Goal: Task Accomplishment & Management: Use online tool/utility

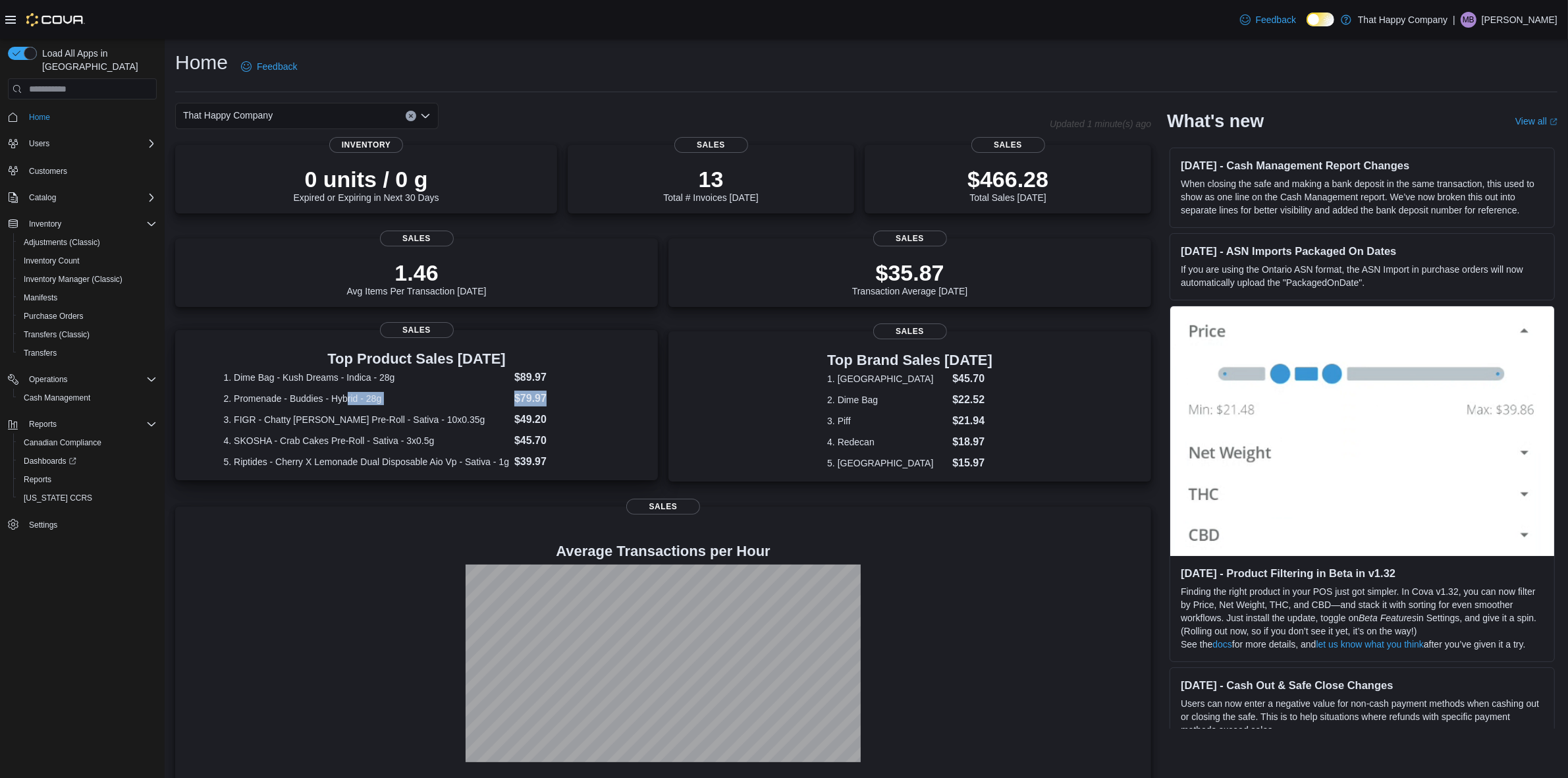
drag, startPoint x: 572, startPoint y: 397, endPoint x: 350, endPoint y: 397, distance: 222.0
click at [350, 397] on dl "1. Dime Bag - Kush Dreams - Indica - 28g $89.97 2. Promenade - Buddies - Hybrid…" at bounding box center [417, 419] width 386 height 100
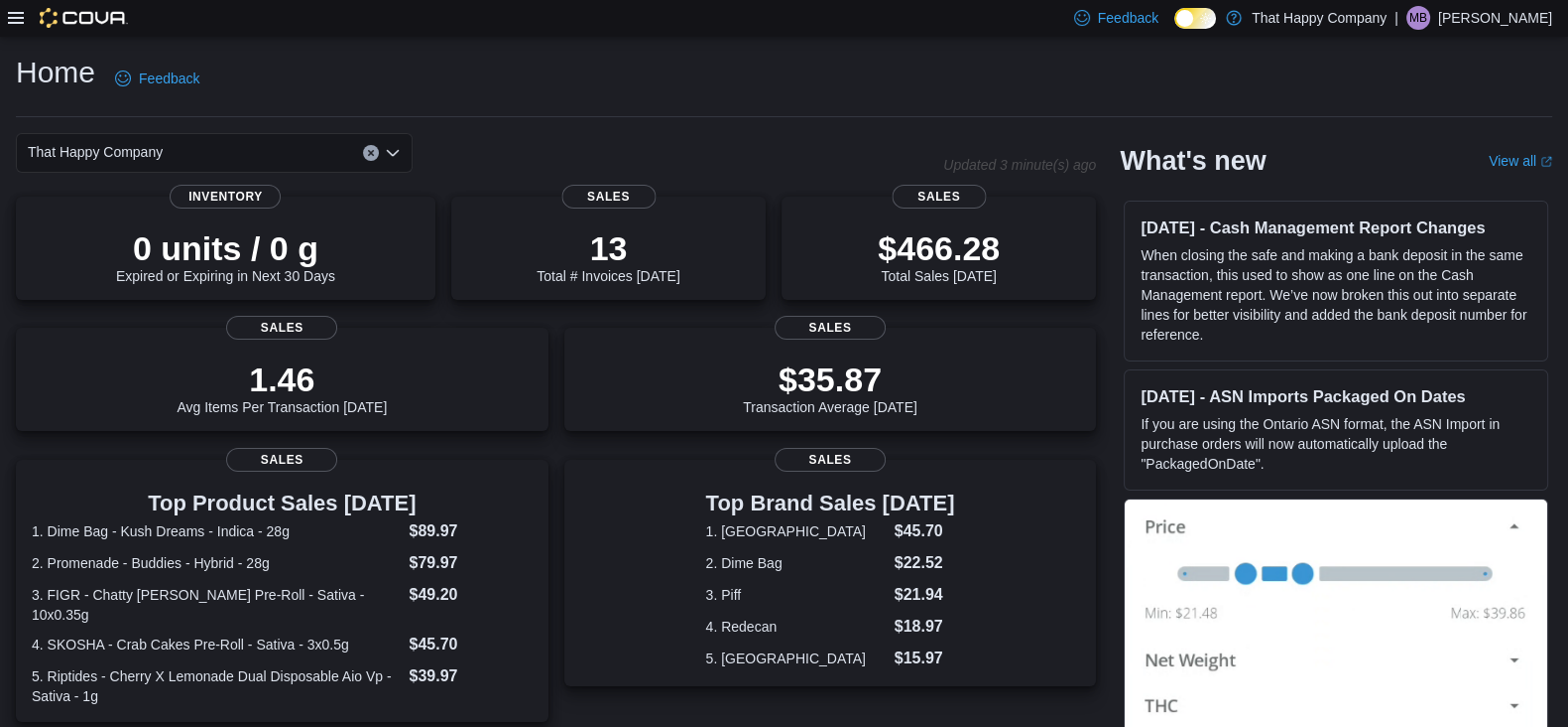
click at [13, 17] on icon at bounding box center [16, 18] width 16 height 16
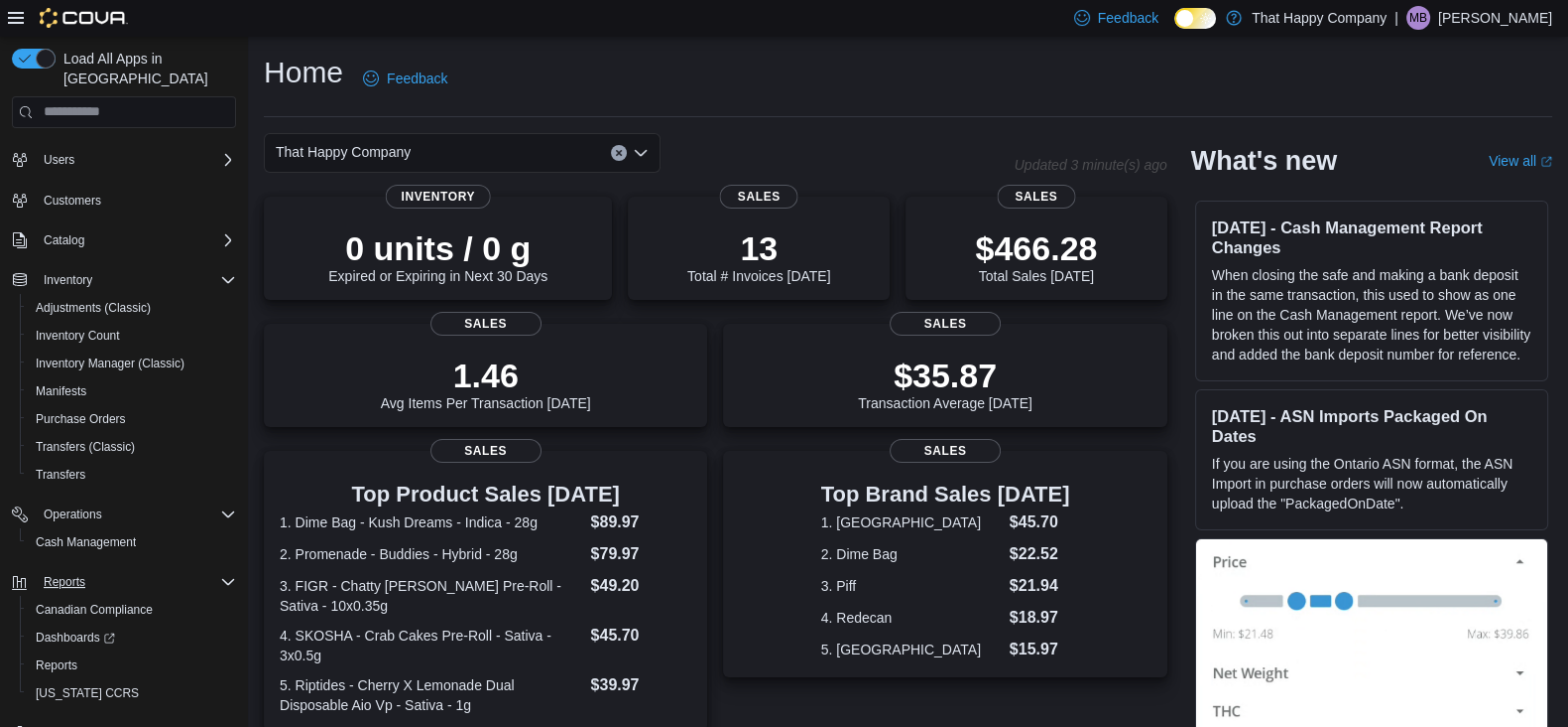
scroll to position [53, 0]
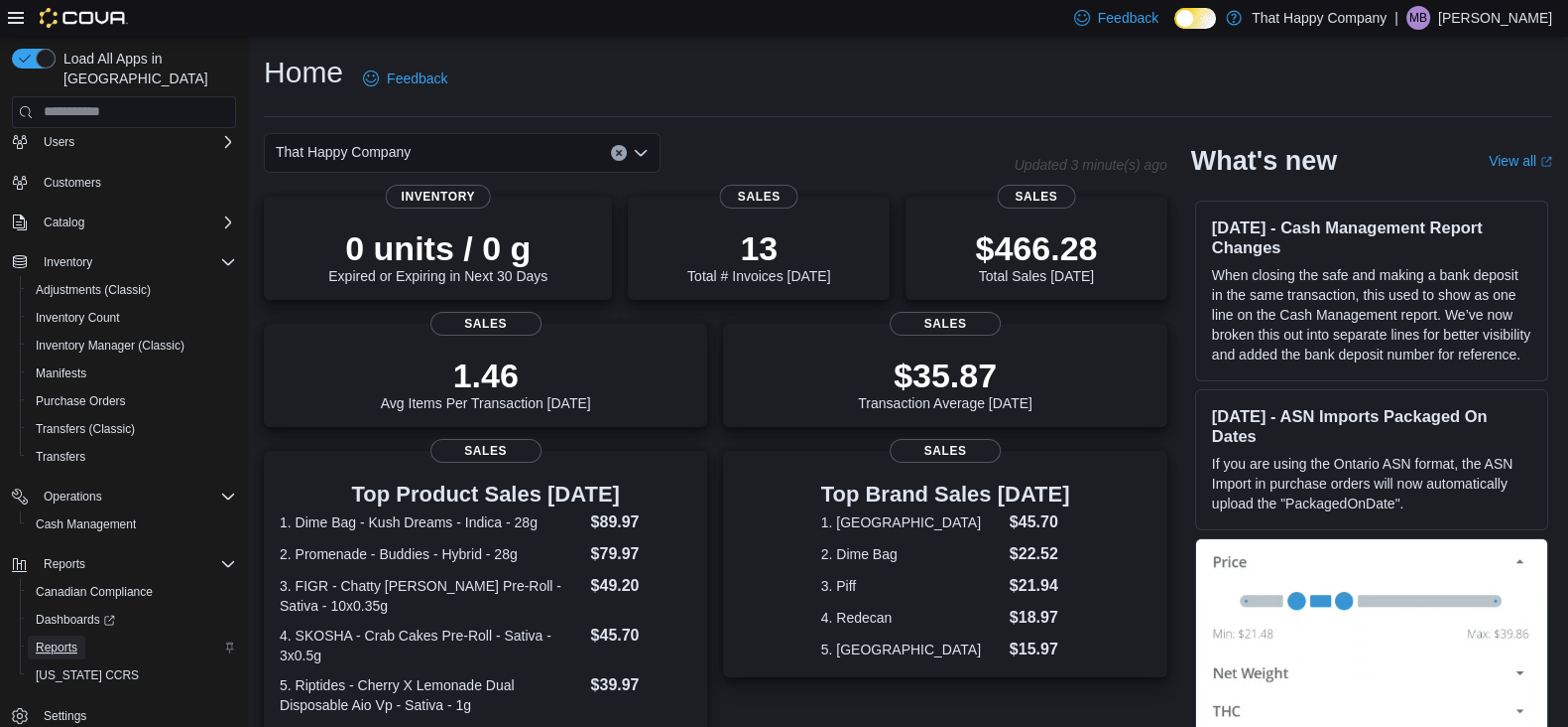
click at [49, 639] on span "Reports" at bounding box center [57, 647] width 42 height 16
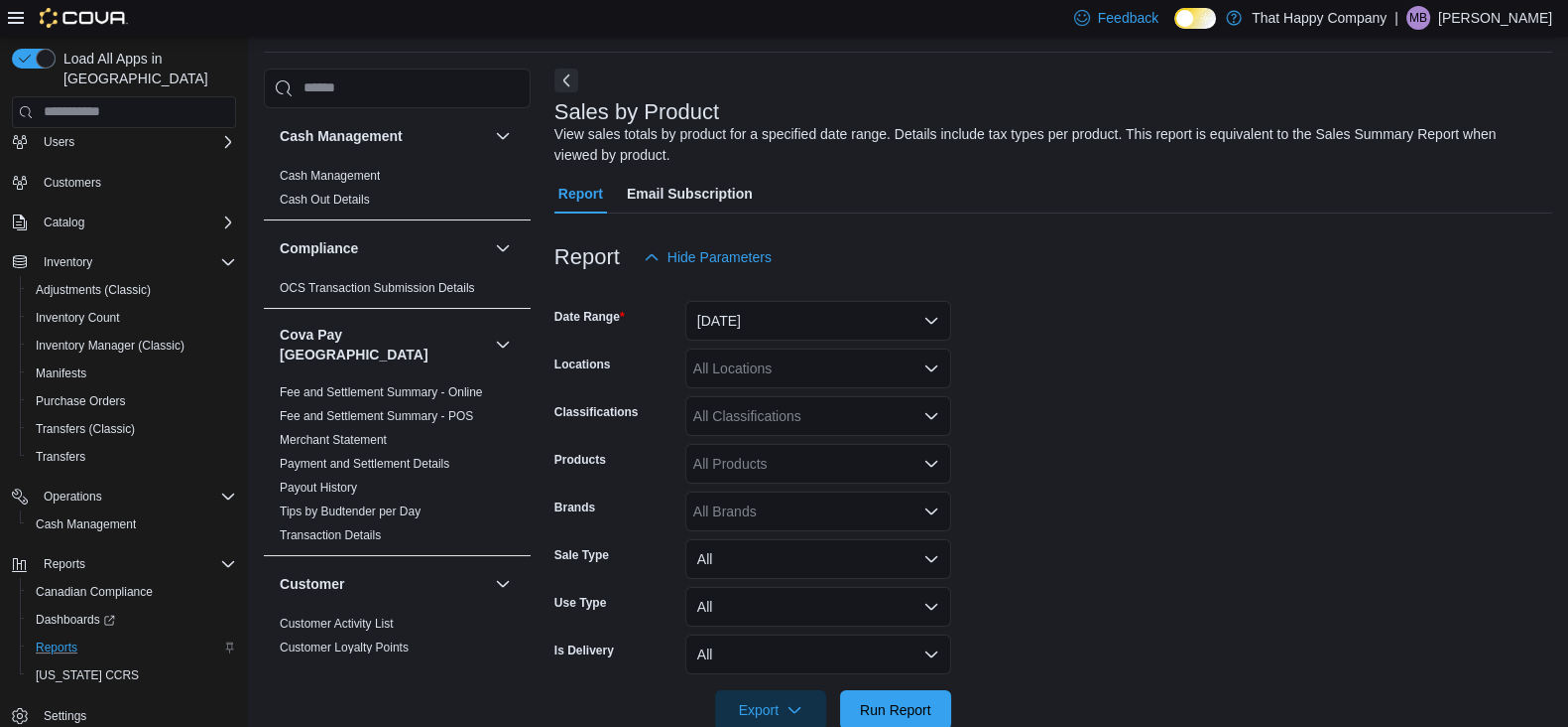
scroll to position [66, 0]
click at [918, 312] on button "Yesterday" at bounding box center [818, 320] width 265 height 40
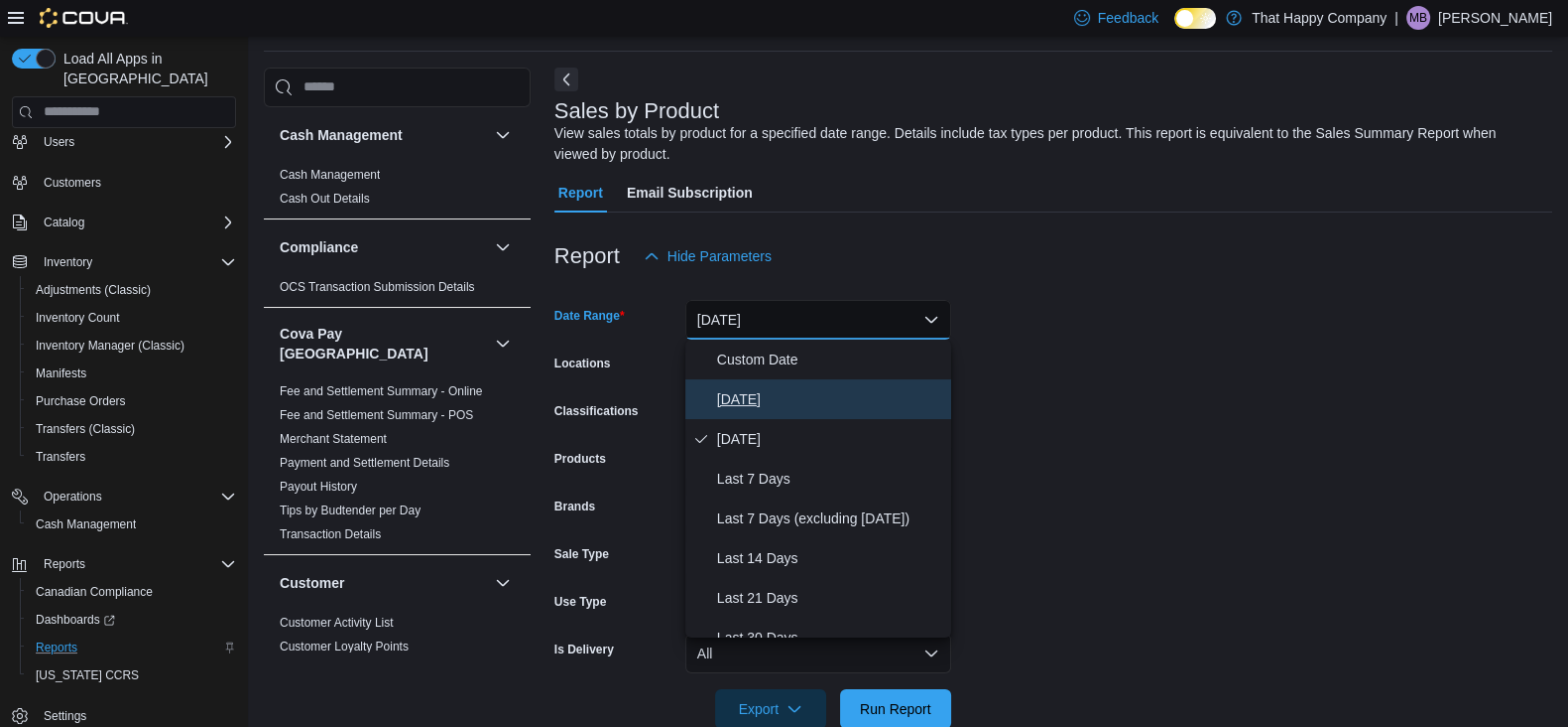
click at [733, 401] on span "Today" at bounding box center [830, 399] width 227 height 24
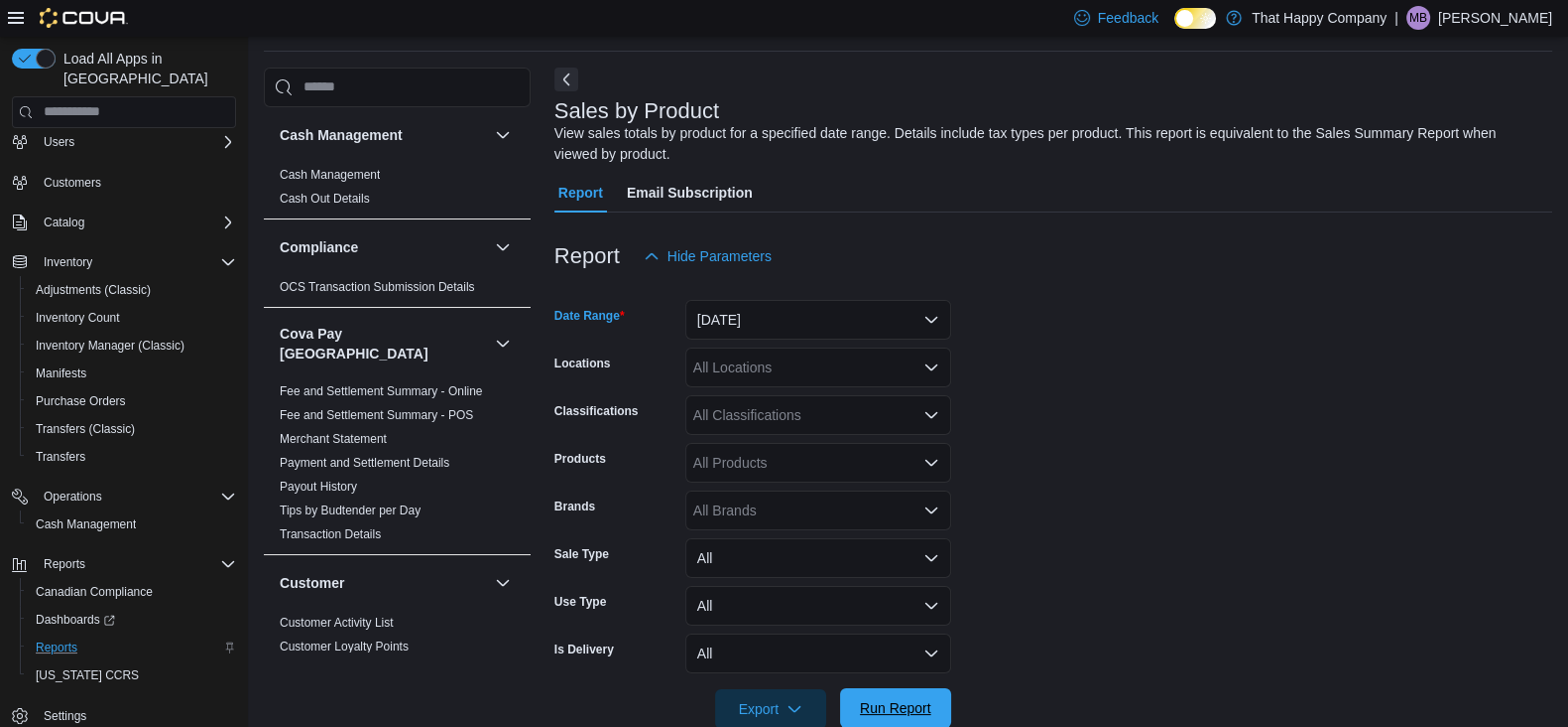
click at [888, 709] on span "Run Report" at bounding box center [896, 708] width 72 height 20
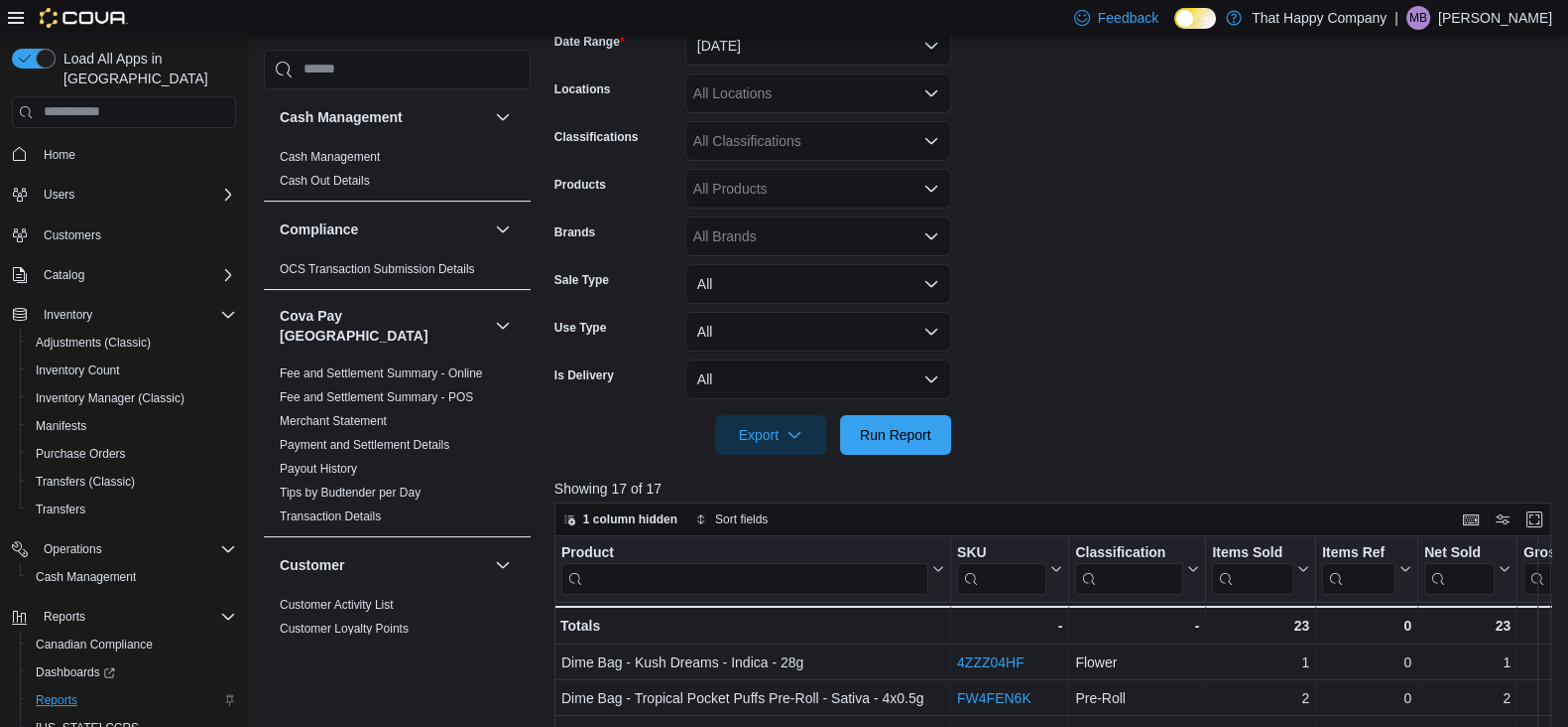
scroll to position [495, 0]
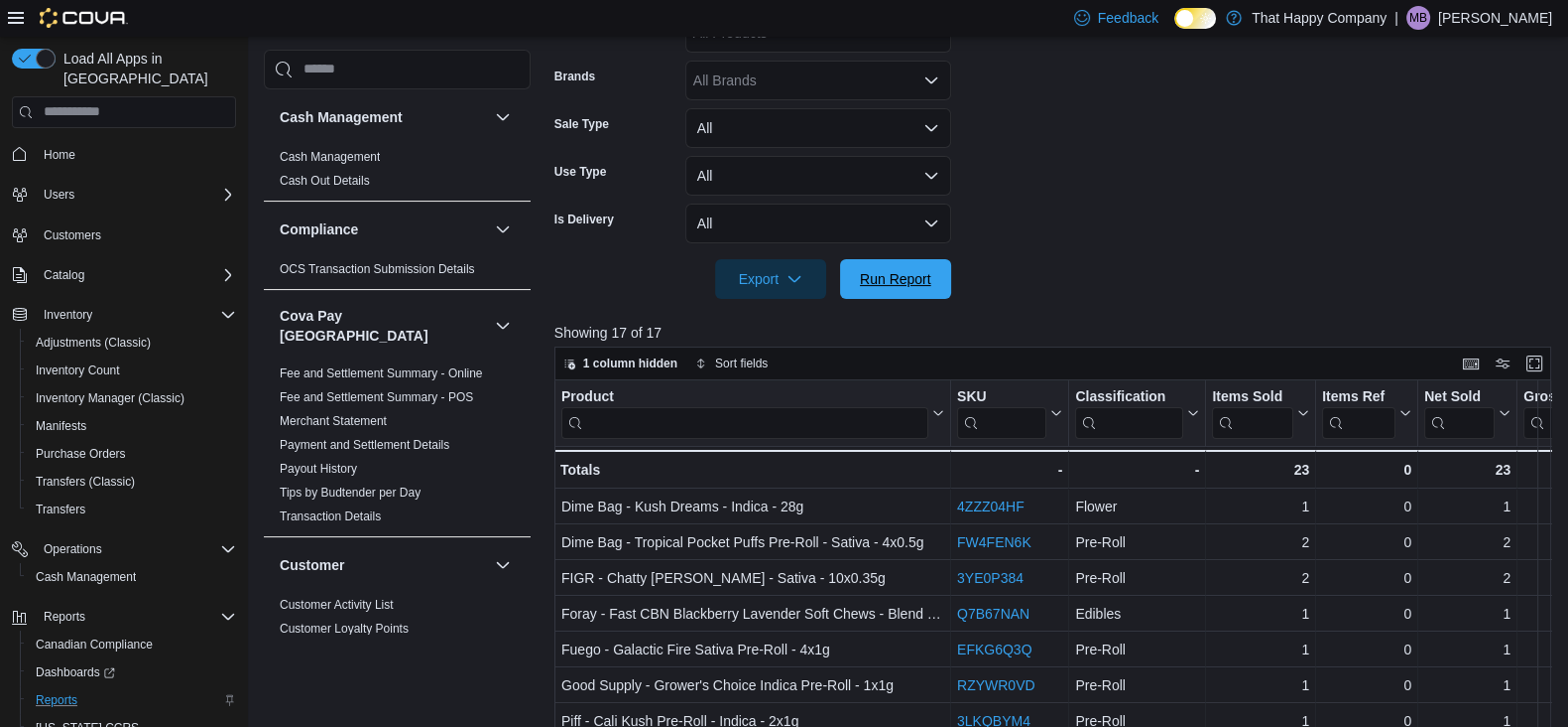
drag, startPoint x: 899, startPoint y: 278, endPoint x: 1577, endPoint y: 279, distance: 678.0
click at [899, 278] on span "Run Report" at bounding box center [896, 279] width 72 height 20
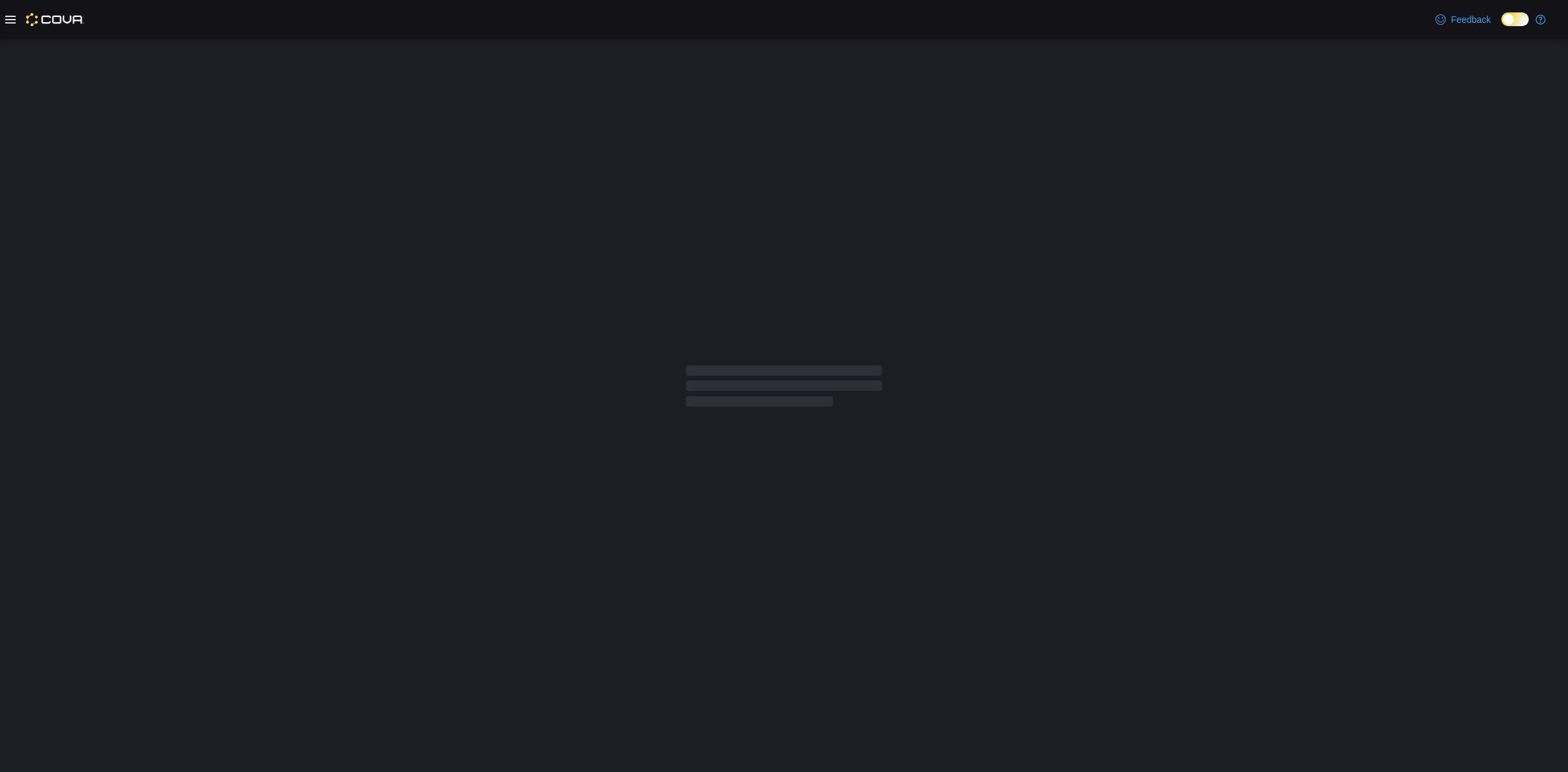
click at [634, 399] on div at bounding box center [784, 386] width 1568 height 695
